Goal: Information Seeking & Learning: Learn about a topic

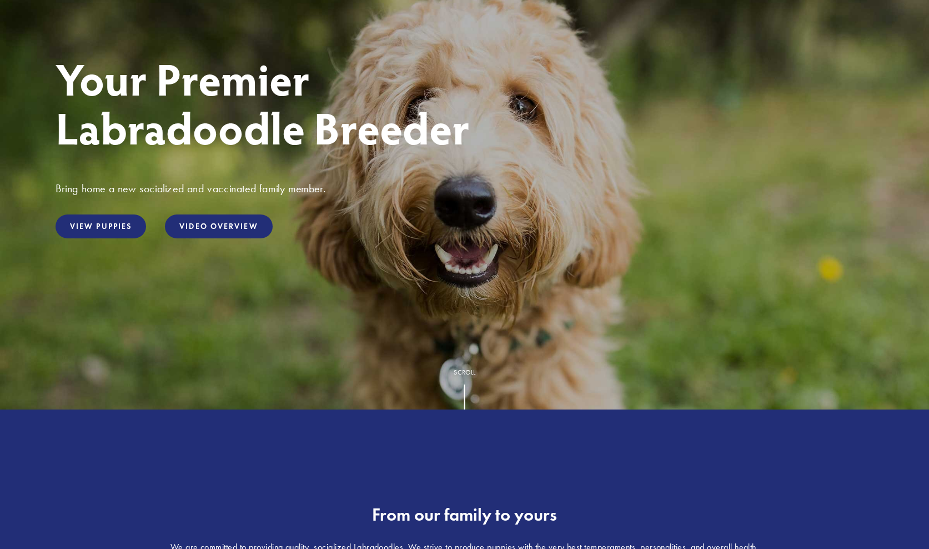
scroll to position [167, 0]
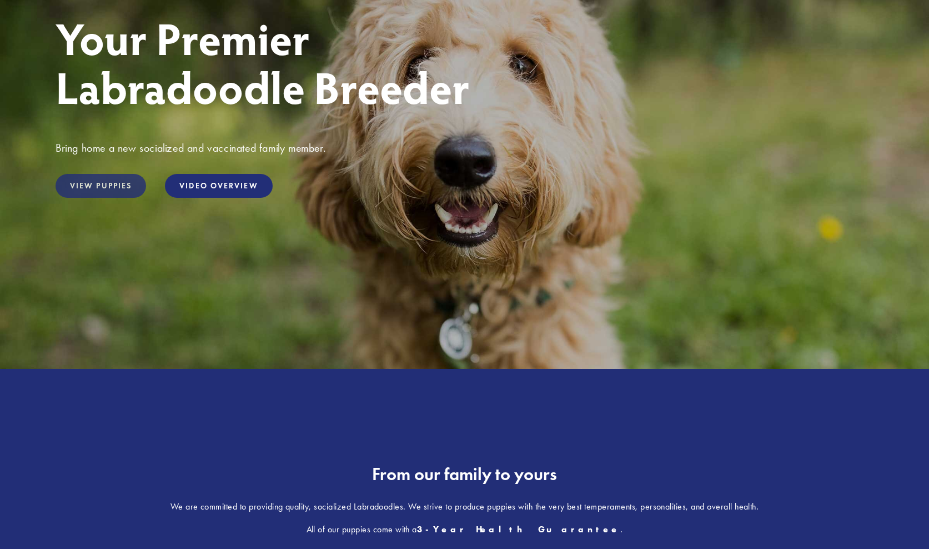
click at [104, 192] on link "View Puppies" at bounding box center [101, 186] width 91 height 24
drag, startPoint x: 433, startPoint y: 328, endPoint x: 442, endPoint y: 325, distance: 9.3
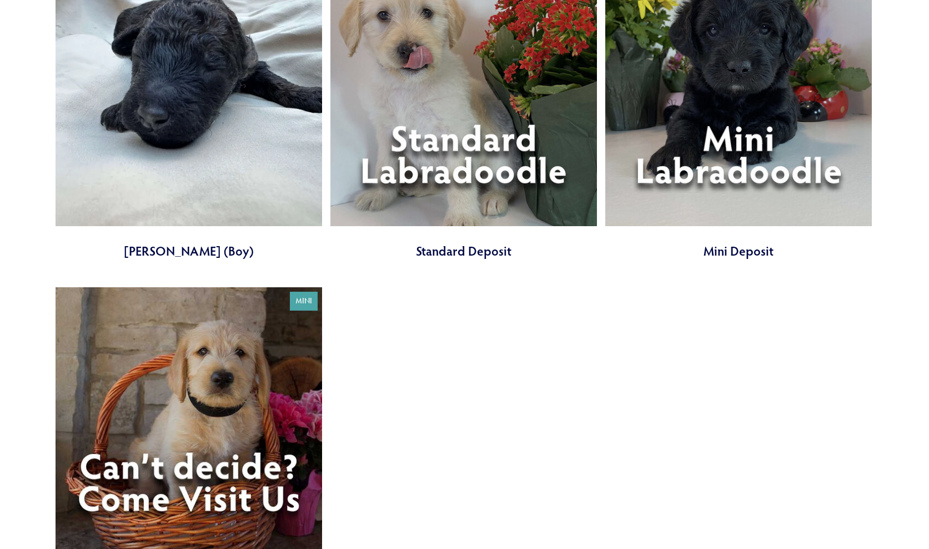
scroll to position [3444, 0]
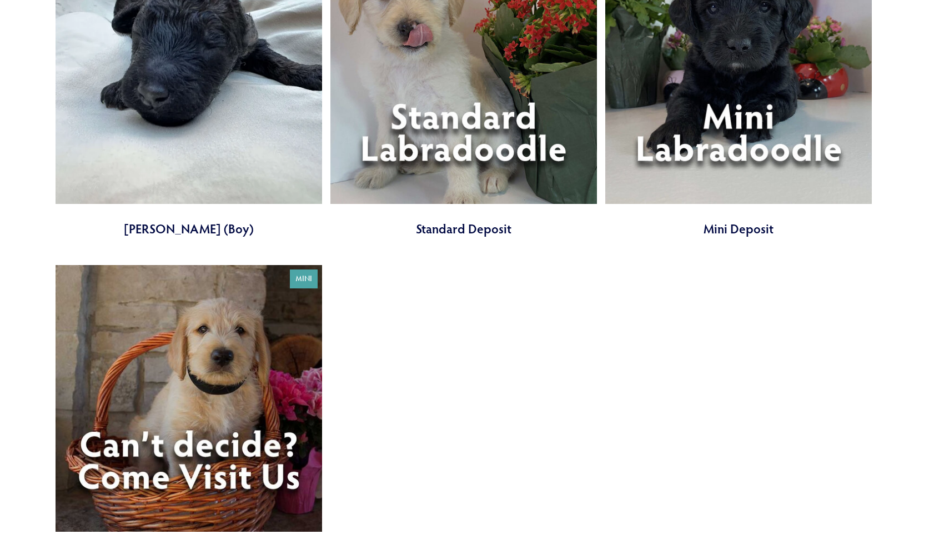
click at [405, 121] on link at bounding box center [464, 87] width 267 height 300
drag, startPoint x: 446, startPoint y: 337, endPoint x: 457, endPoint y: 332, distance: 12.2
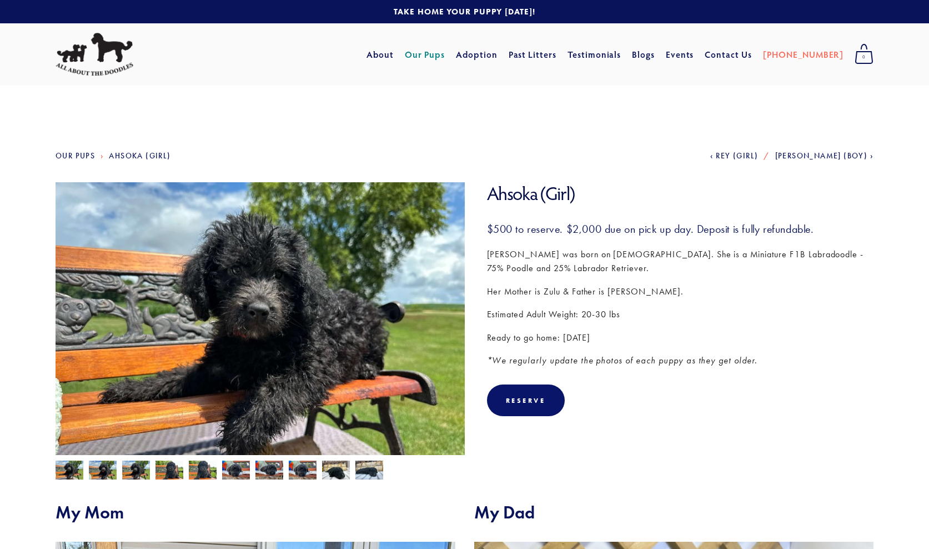
click at [519, 291] on p "Her Mother is Zulu & Father is Douglas." at bounding box center [680, 291] width 387 height 14
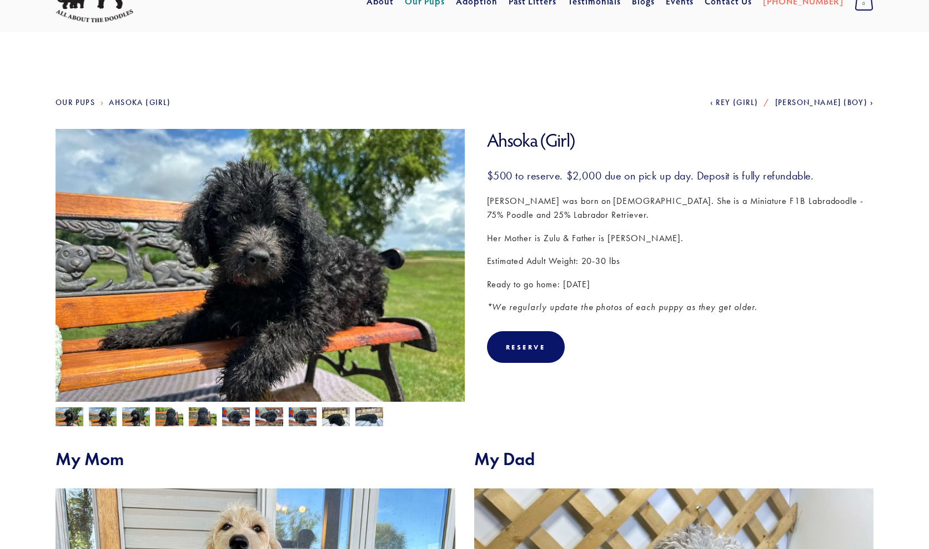
scroll to position [56, 0]
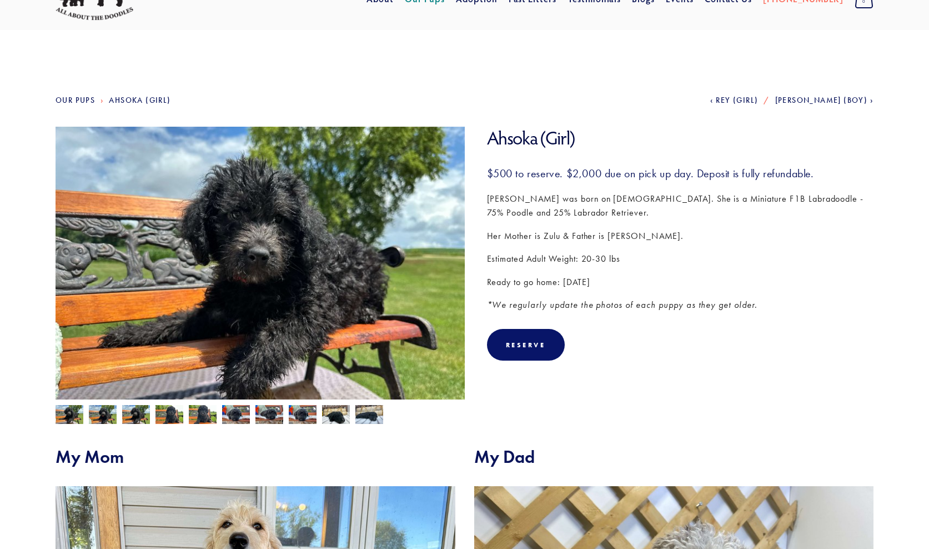
click at [257, 414] on img at bounding box center [270, 414] width 28 height 21
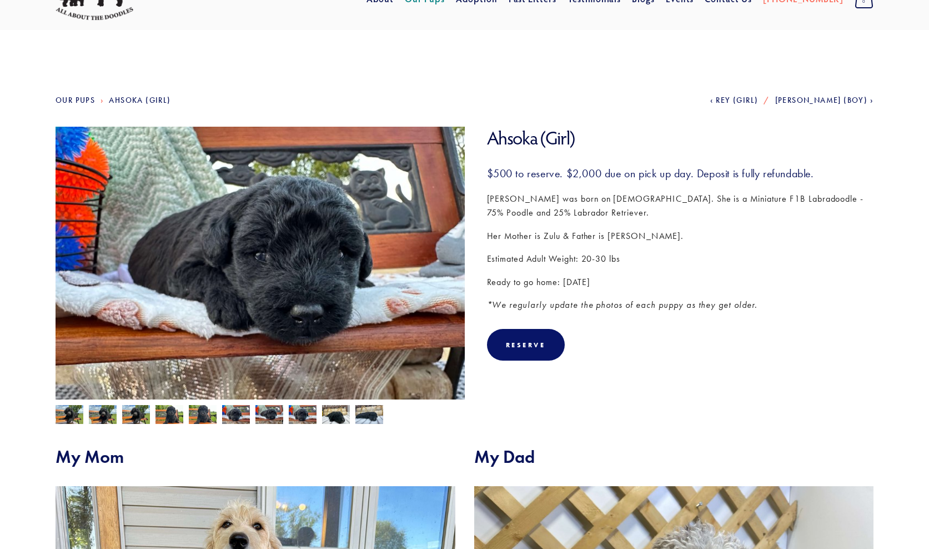
click at [296, 418] on img at bounding box center [303, 414] width 28 height 21
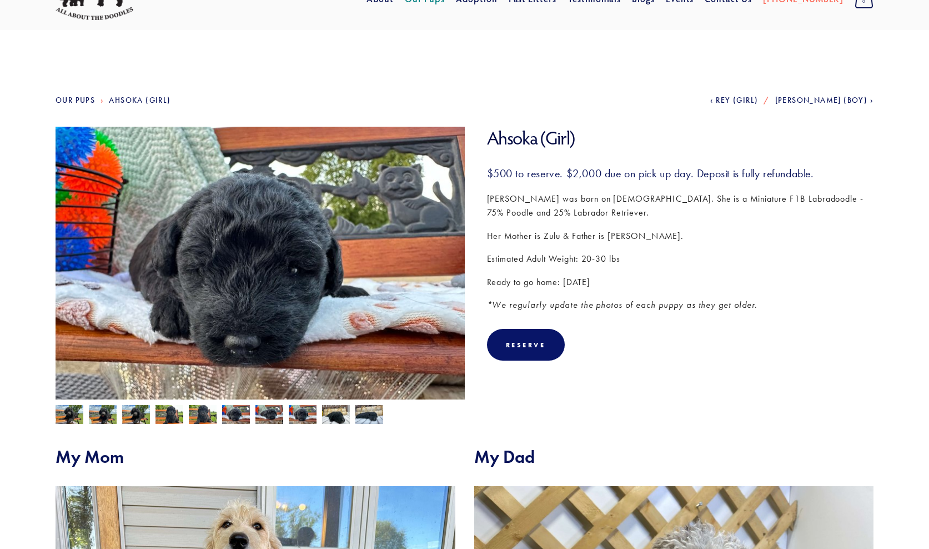
click at [71, 415] on img at bounding box center [70, 415] width 28 height 21
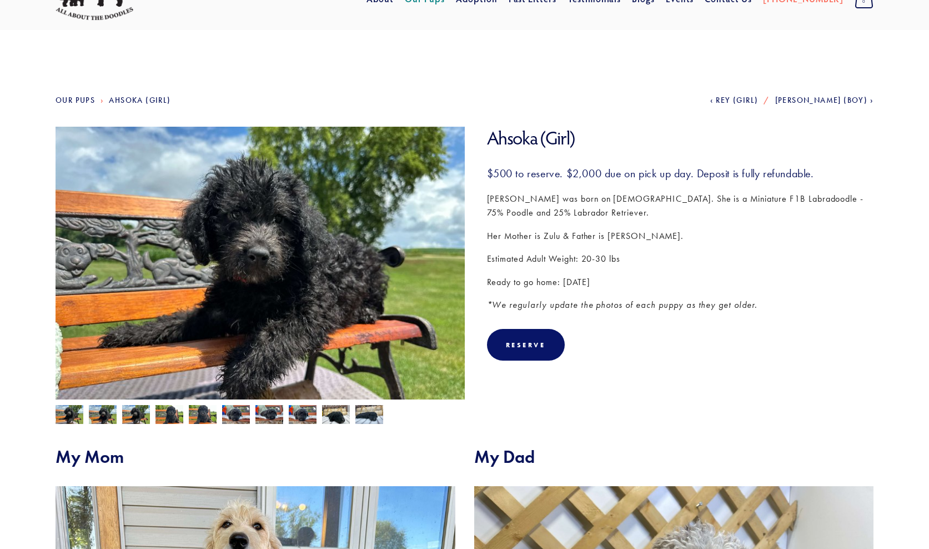
drag, startPoint x: 528, startPoint y: 410, endPoint x: 523, endPoint y: 406, distance: 6.3
click at [524, 410] on section "Ahsoka (Girl) Ahsoka (Girl) $500.00 Her Mother is Zulu & Father is Douglas." at bounding box center [465, 275] width 818 height 297
click at [711, 302] on em "*We regularly update the photos of each puppy as they get older." at bounding box center [622, 304] width 271 height 11
drag, startPoint x: 604, startPoint y: 259, endPoint x: 566, endPoint y: 282, distance: 44.6
click at [611, 260] on p "Estimated Adult Weight: 20-30 lbs" at bounding box center [680, 259] width 387 height 14
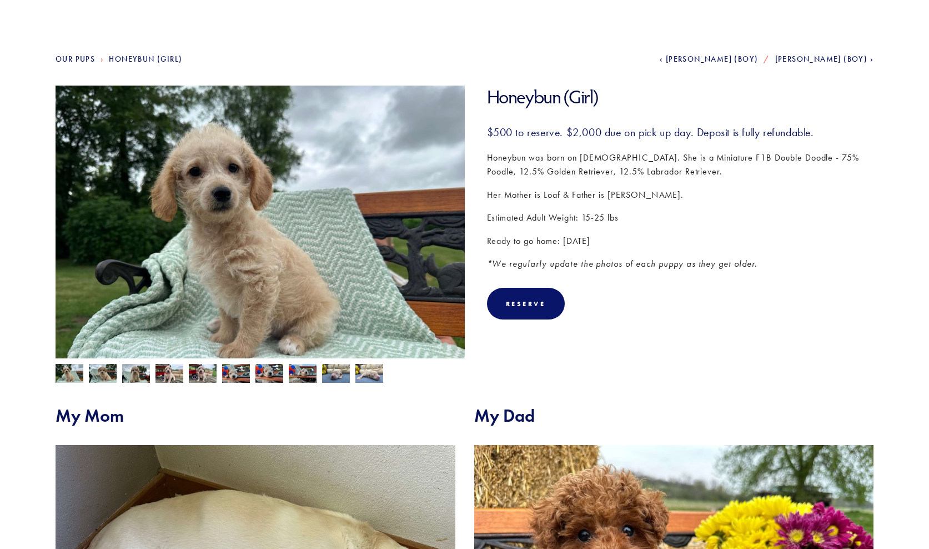
scroll to position [56, 0]
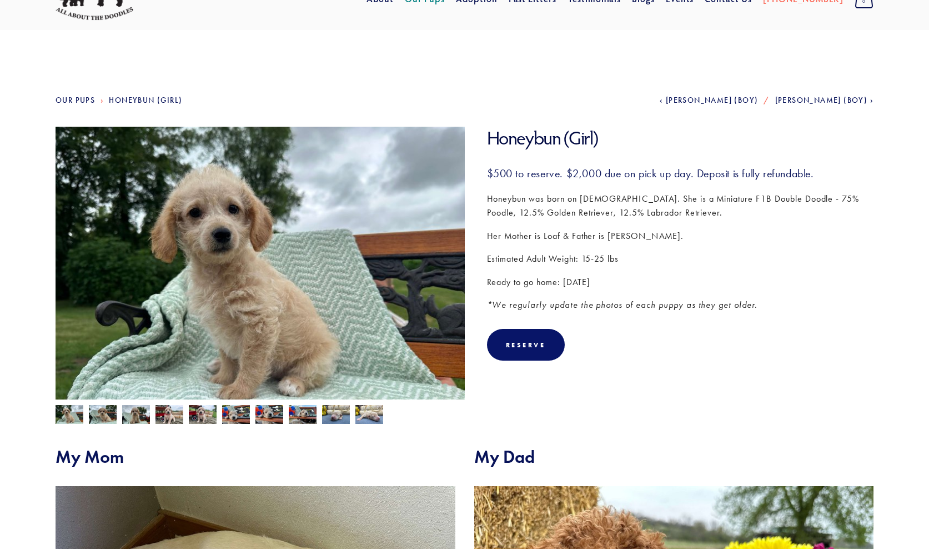
click at [69, 418] on img at bounding box center [70, 415] width 28 height 21
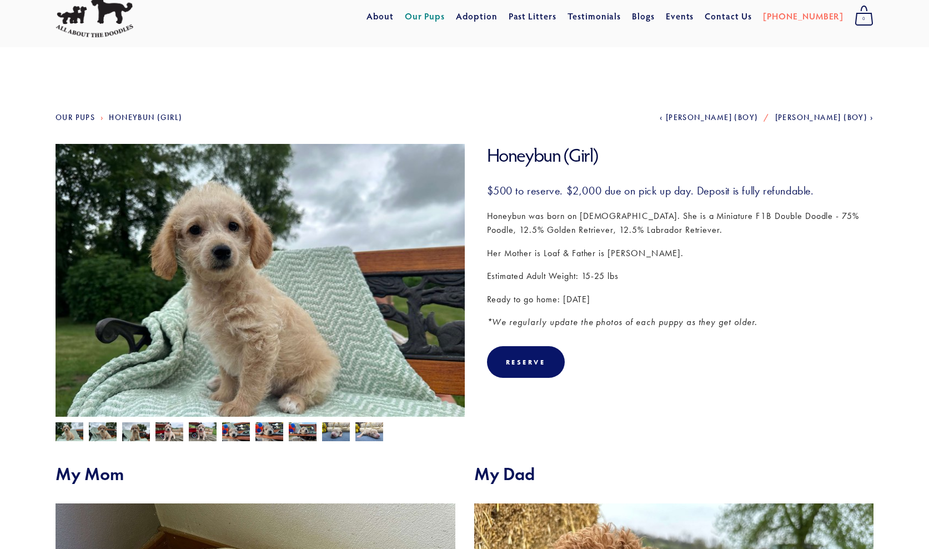
scroll to position [0, 0]
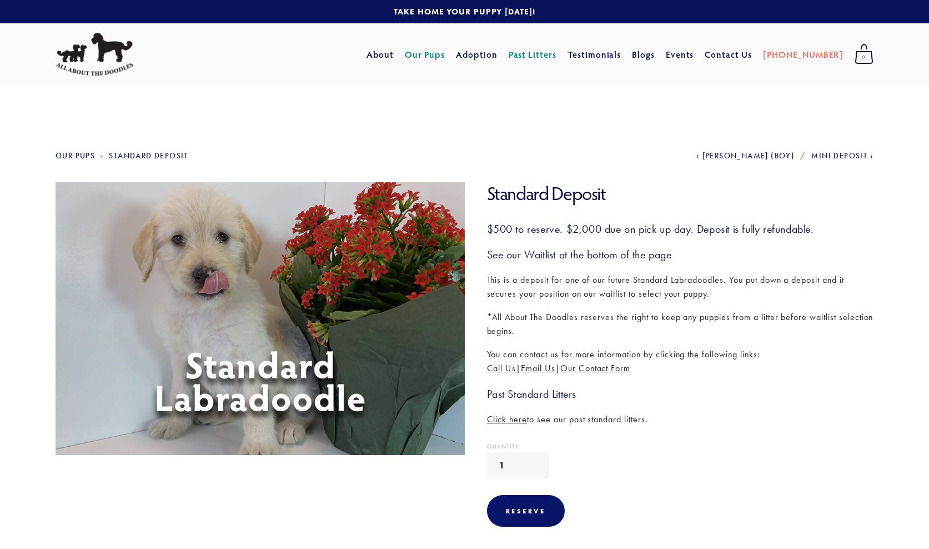
click at [494, 417] on span "Click here" at bounding box center [507, 419] width 41 height 11
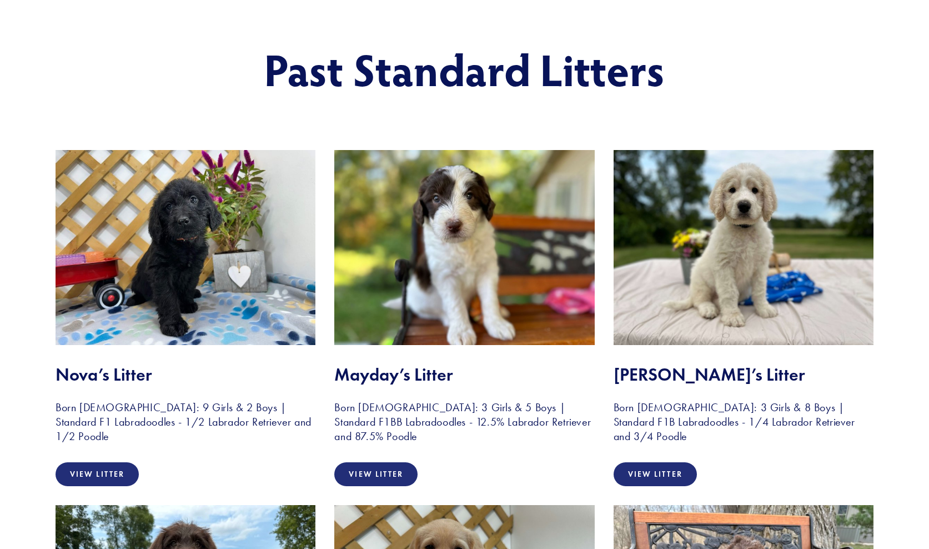
scroll to position [167, 0]
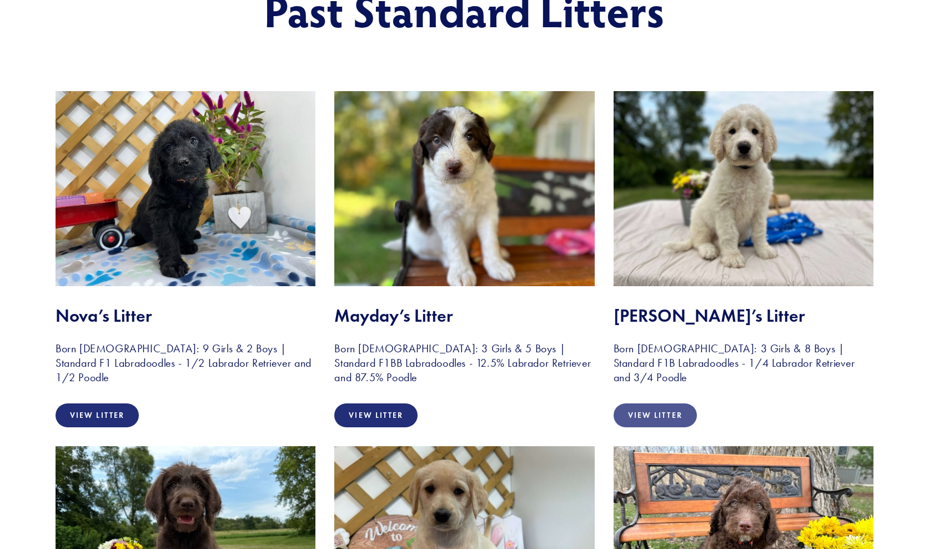
click at [668, 416] on link "View Litter" at bounding box center [655, 415] width 83 height 24
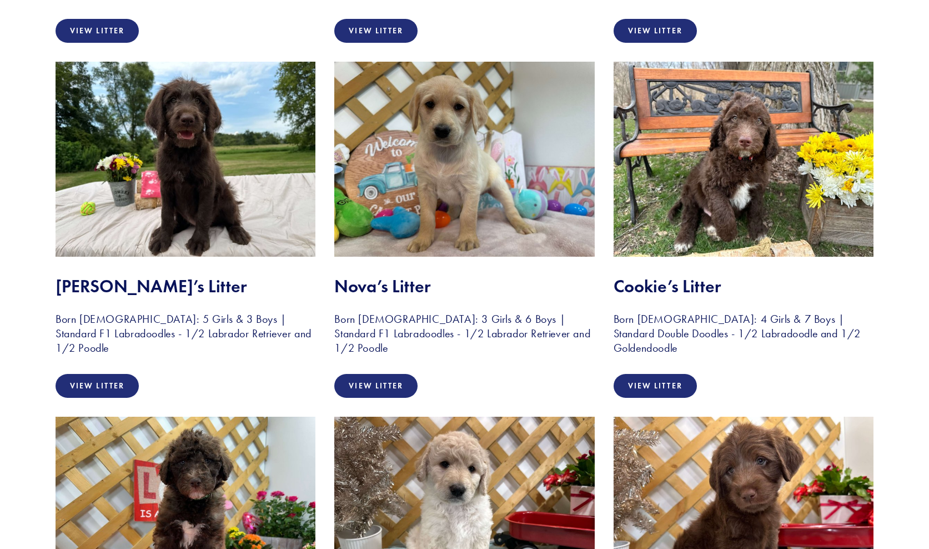
scroll to position [556, 0]
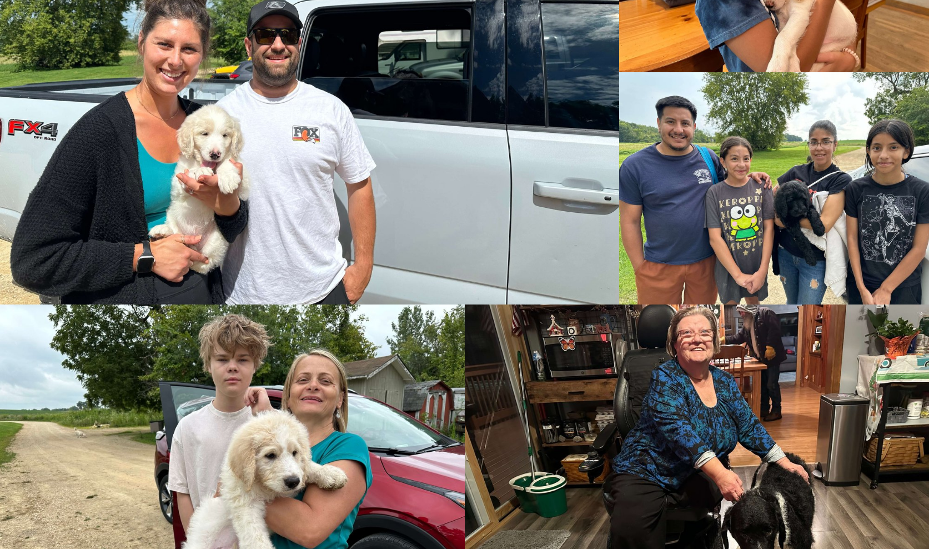
scroll to position [2166, 0]
